Goal: Task Accomplishment & Management: Manage account settings

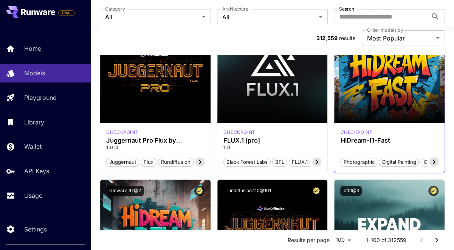
scroll to position [38, 0]
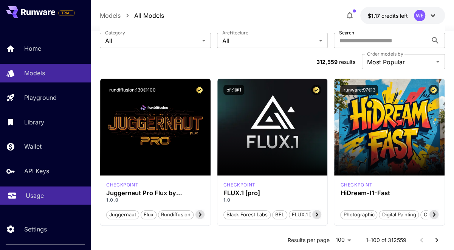
click at [26, 194] on p "Usage" at bounding box center [35, 195] width 18 height 9
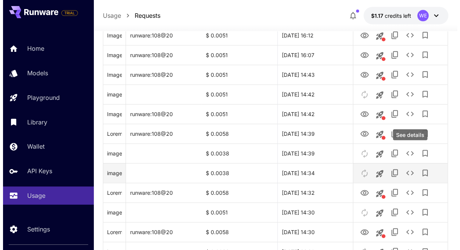
scroll to position [416, 0]
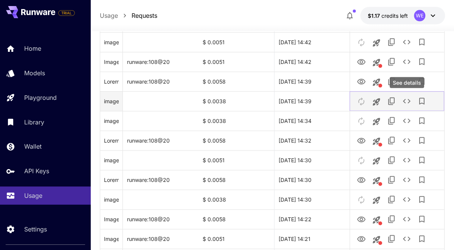
click at [398, 99] on icon "See details" at bounding box center [406, 100] width 9 height 9
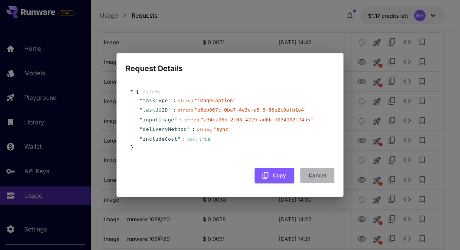
click at [314, 174] on button "Cancel" at bounding box center [317, 175] width 34 height 15
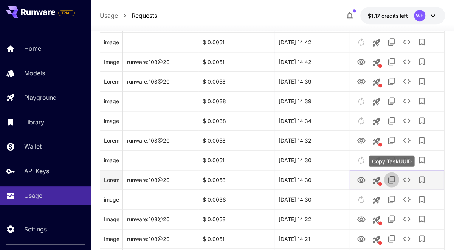
click at [391, 178] on icon "Copy TaskUUID" at bounding box center [391, 179] width 9 height 9
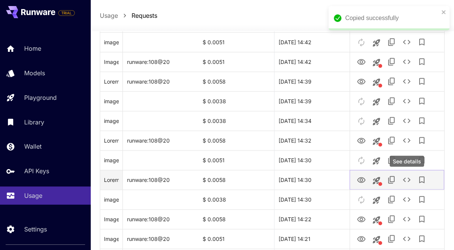
click at [398, 179] on icon "See details" at bounding box center [406, 179] width 9 height 9
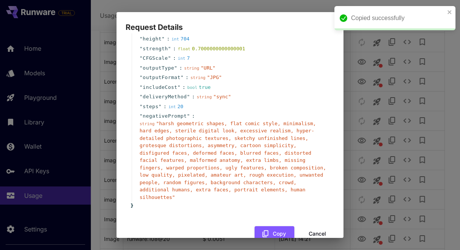
scroll to position [235, 0]
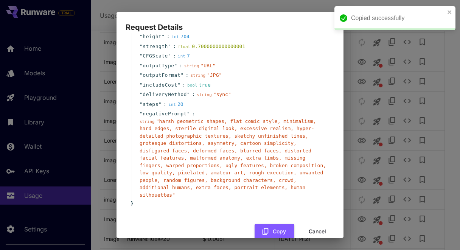
drag, startPoint x: 314, startPoint y: 215, endPoint x: 311, endPoint y: 211, distance: 5.1
click at [314, 194] on button "Cancel" at bounding box center [317, 231] width 34 height 15
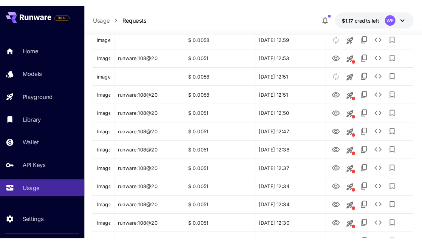
scroll to position [907, 0]
